Goal: Task Accomplishment & Management: Manage account settings

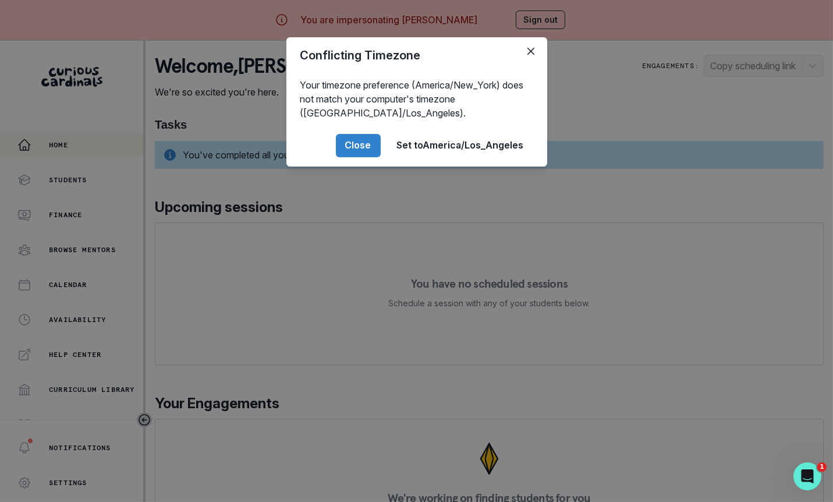
click at [289, 393] on div "Conflicting Timezone Your timezone preference (America/New_York) does not match…" at bounding box center [416, 251] width 833 height 502
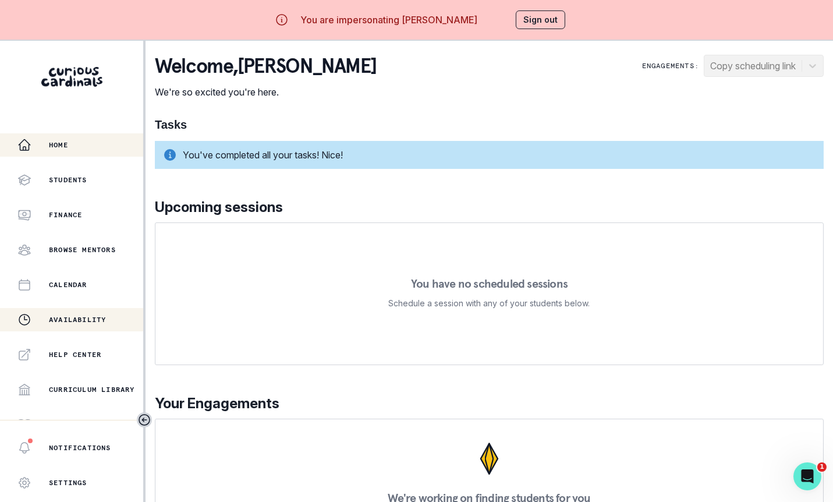
click at [93, 308] on button "Availability" at bounding box center [71, 319] width 143 height 23
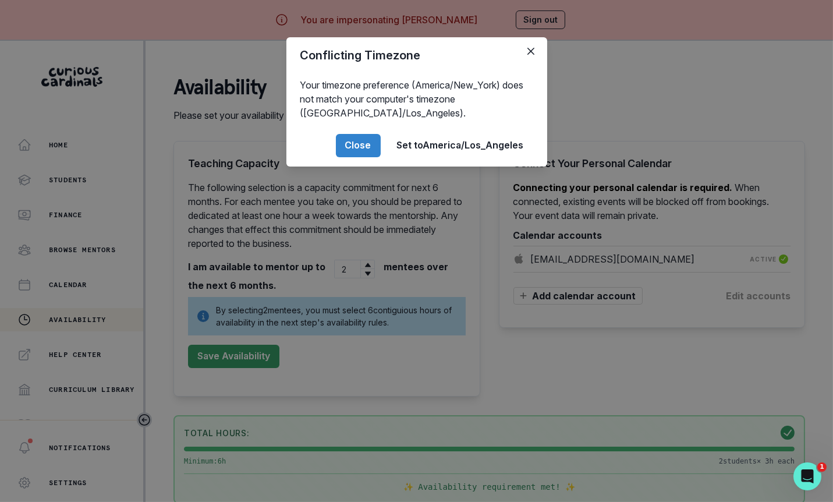
click at [537, 307] on div "Conflicting Timezone Your timezone preference (America/New_York) does not match…" at bounding box center [416, 251] width 833 height 502
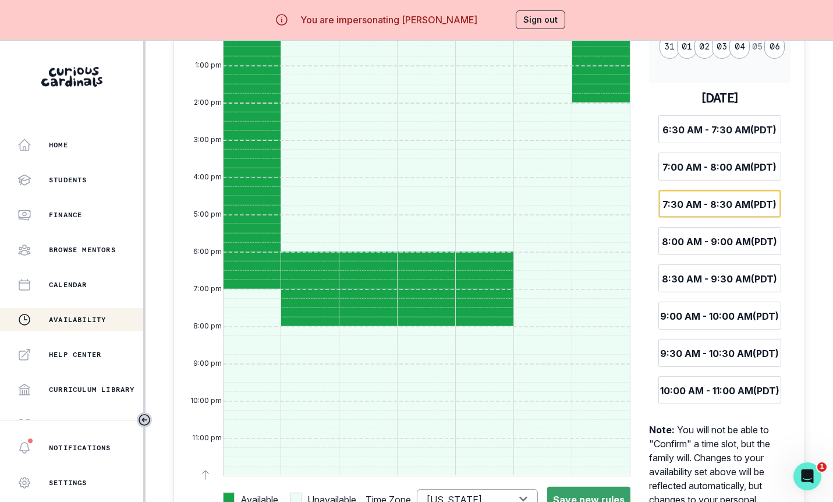
scroll to position [884, 0]
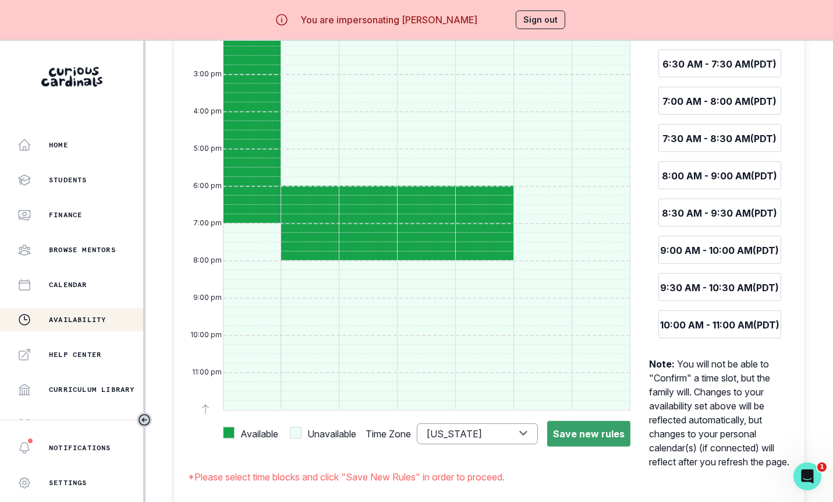
click at [543, 26] on button "Sign out" at bounding box center [540, 19] width 49 height 19
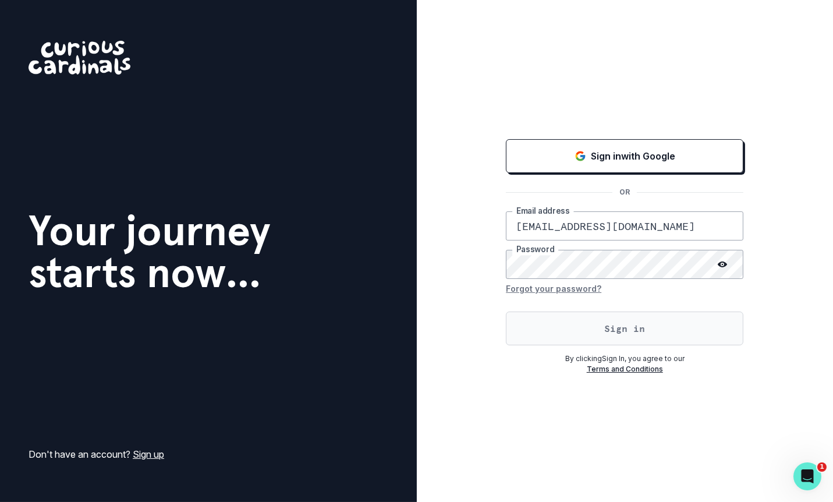
click at [536, 326] on button "Sign in" at bounding box center [624, 328] width 237 height 34
